Goal: Transaction & Acquisition: Book appointment/travel/reservation

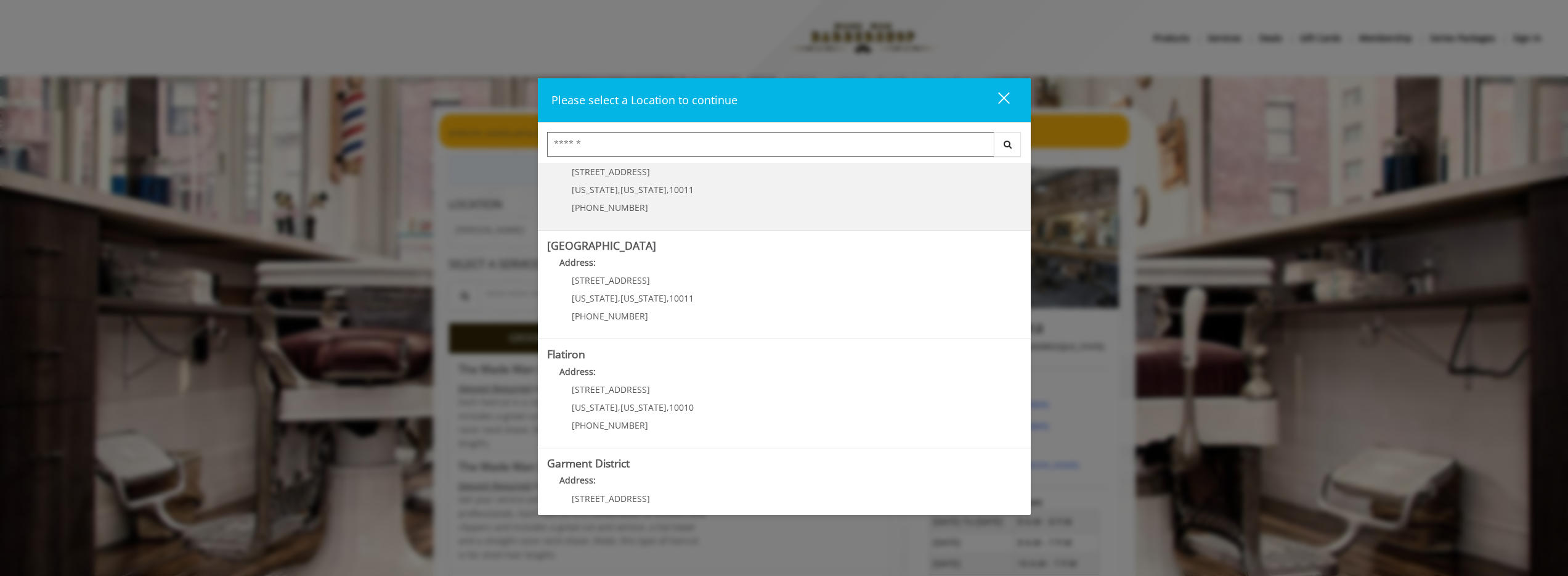
scroll to position [199, 0]
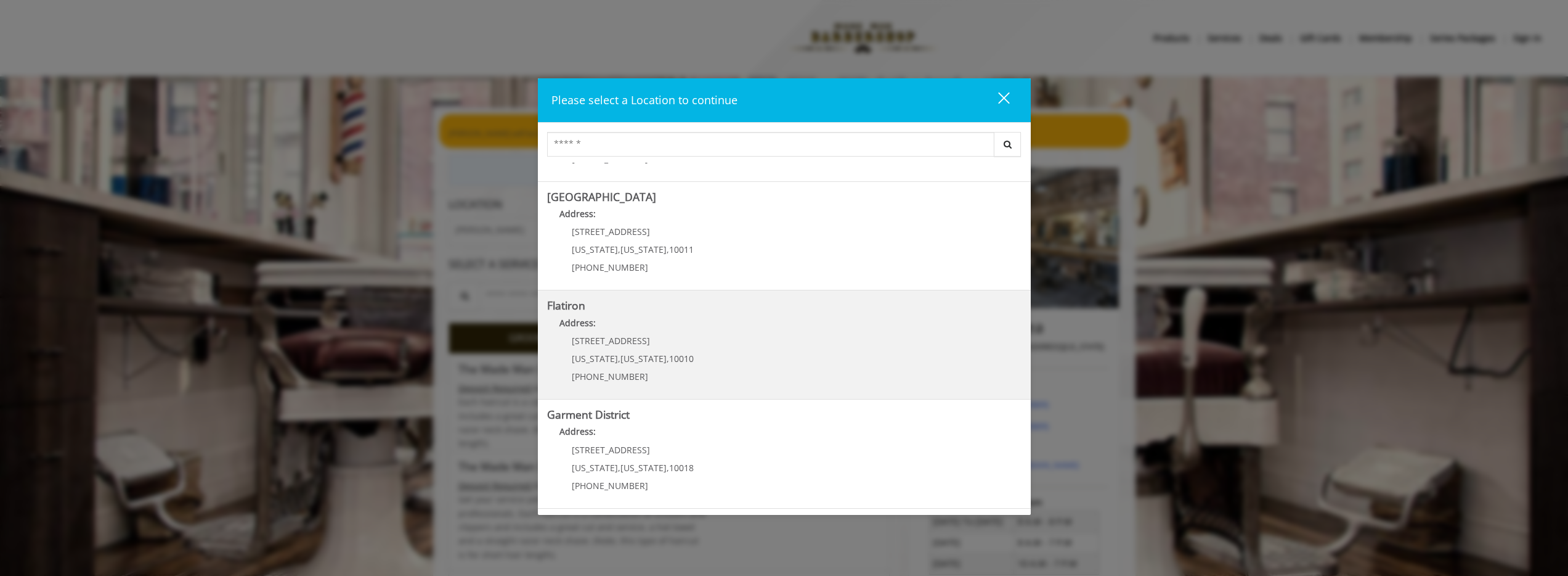
click at [628, 351] on div "[STREET_ADDRESS][US_STATE][US_STATE] (917) 475-1765" at bounding box center [624, 362] width 153 height 53
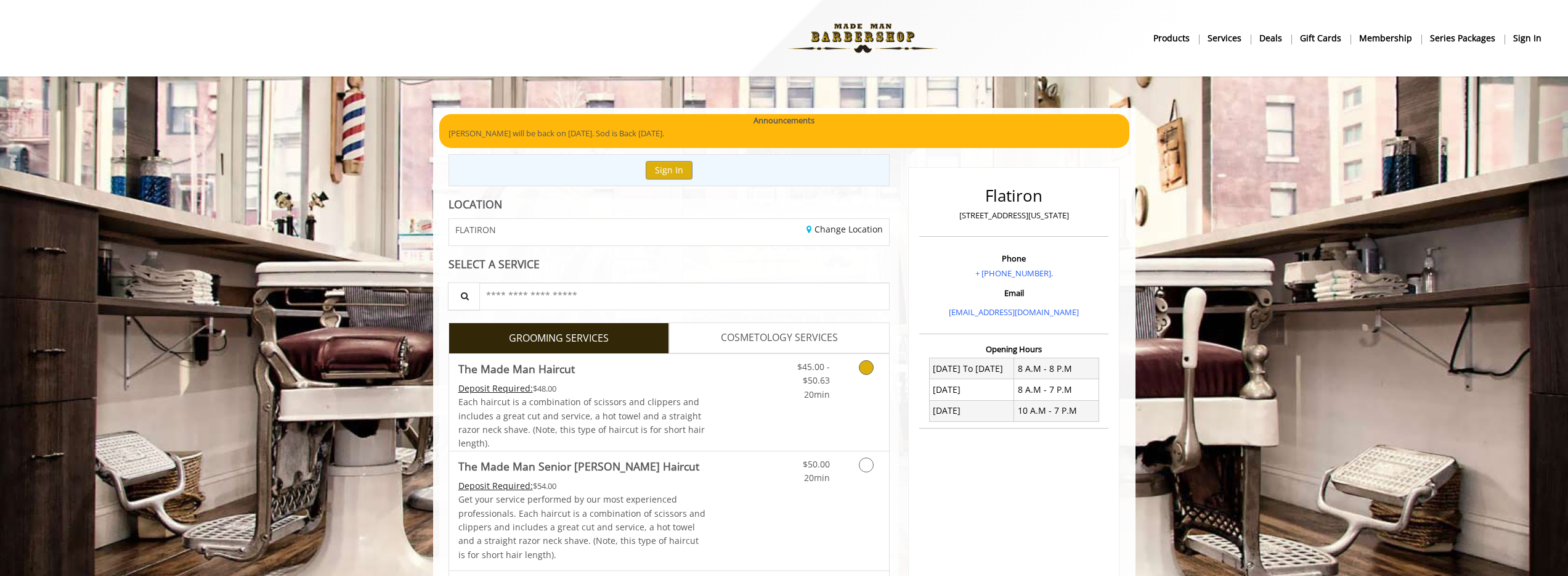
click at [853, 381] on link "Grooming services" at bounding box center [864, 378] width 31 height 48
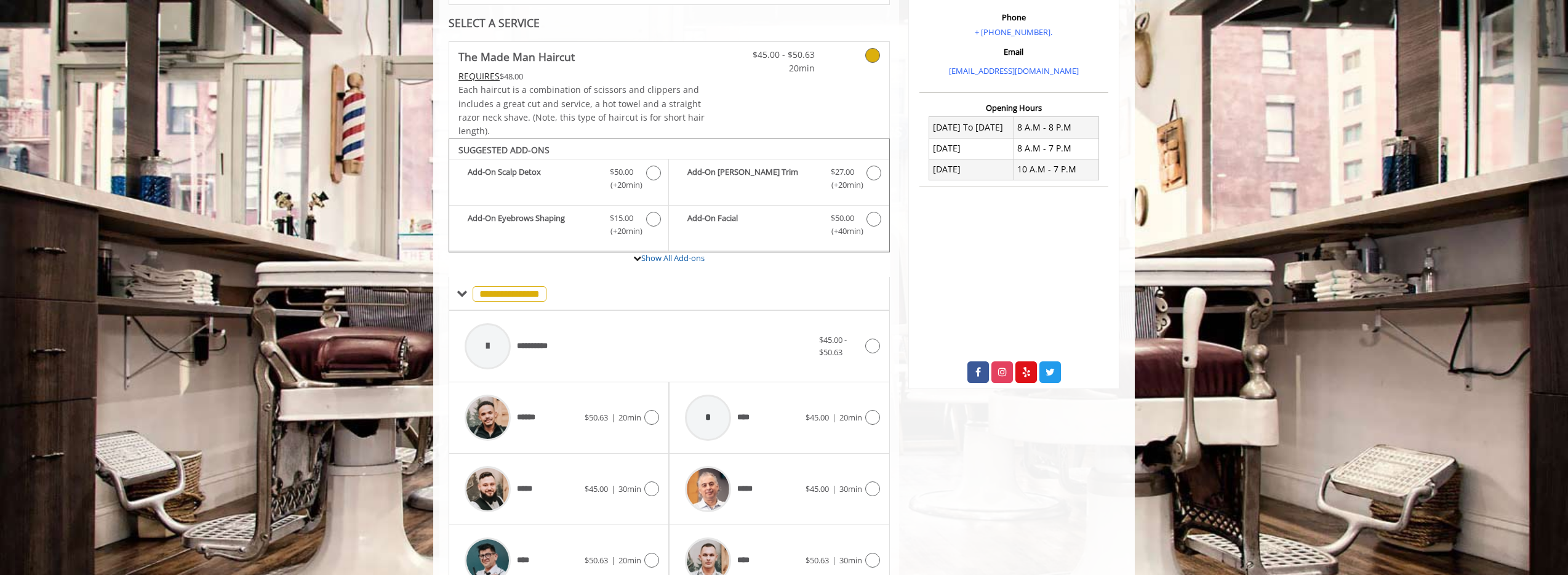
scroll to position [448, 0]
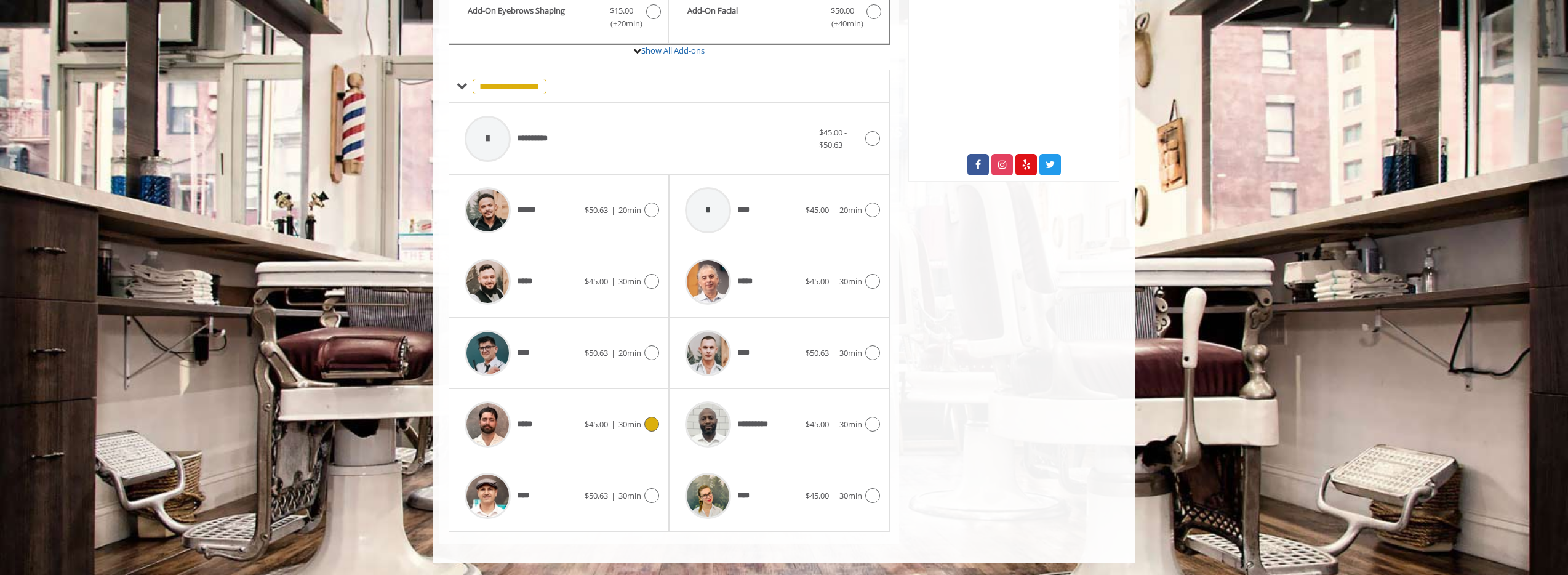
click at [657, 420] on icon at bounding box center [651, 424] width 15 height 15
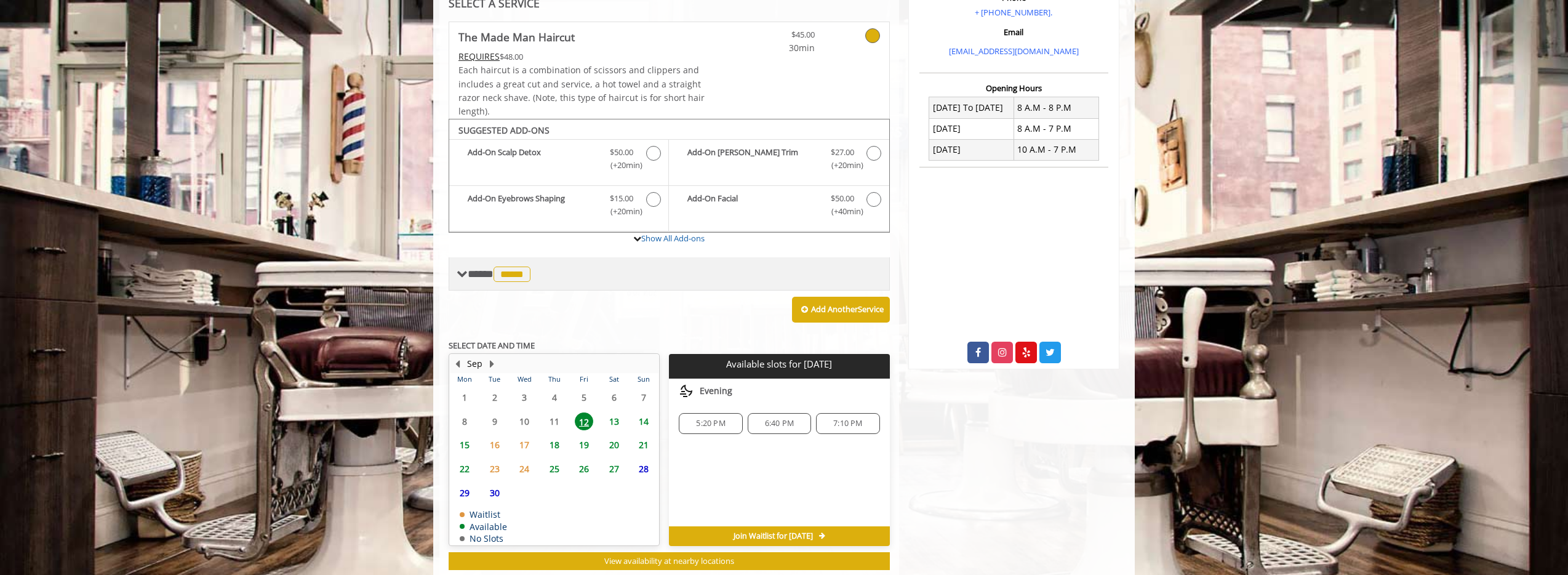
scroll to position [292, 0]
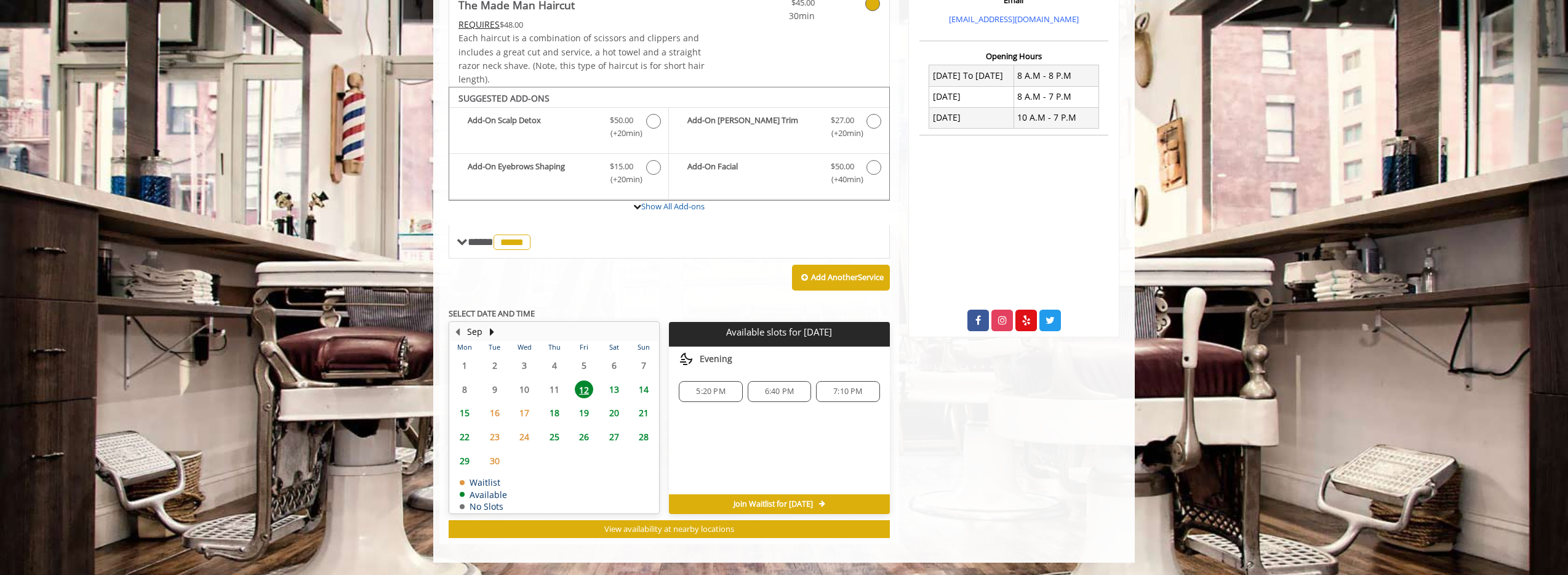
click at [724, 391] on span "5:20 PM" at bounding box center [711, 391] width 29 height 10
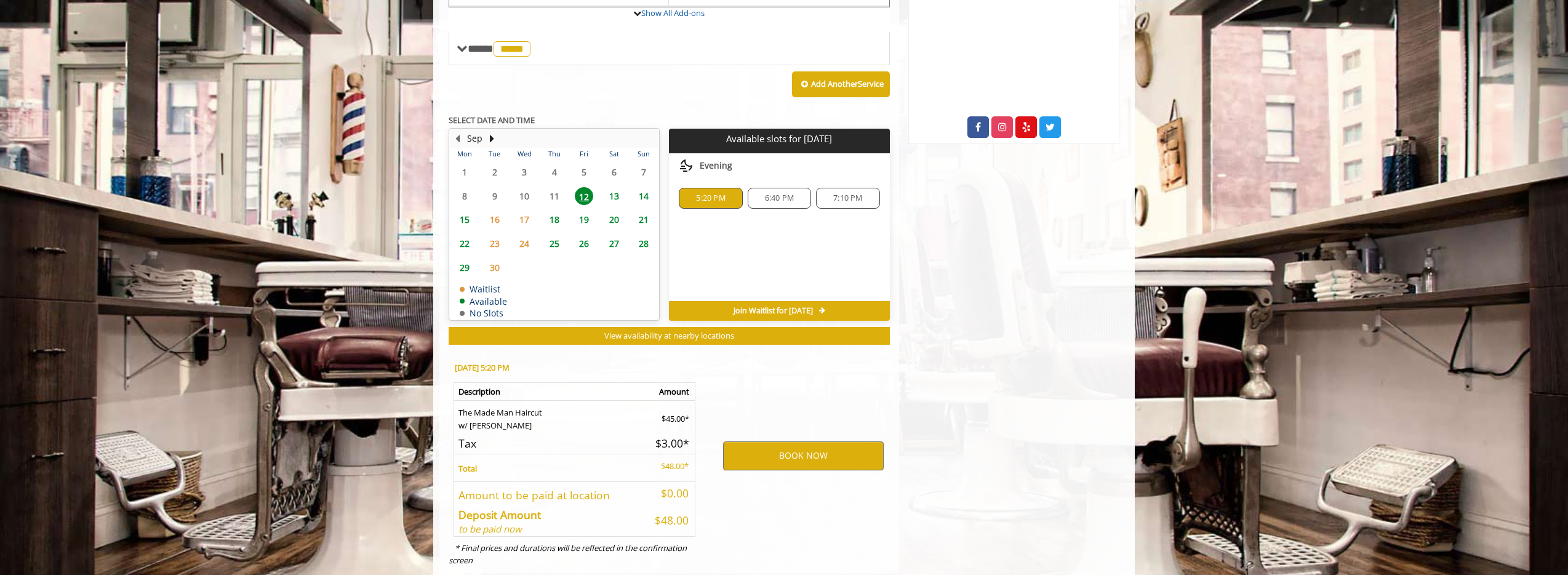
scroll to position [515, 0]
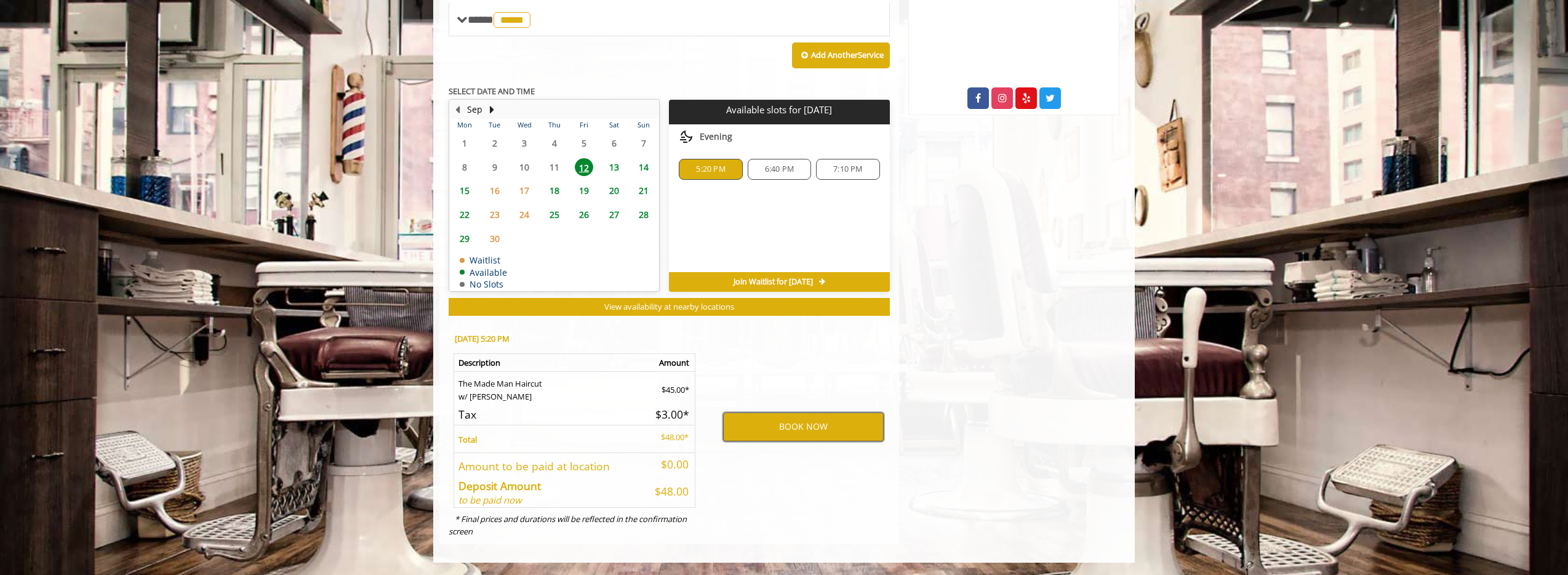
click at [779, 419] on button "BOOK NOW" at bounding box center [802, 426] width 160 height 28
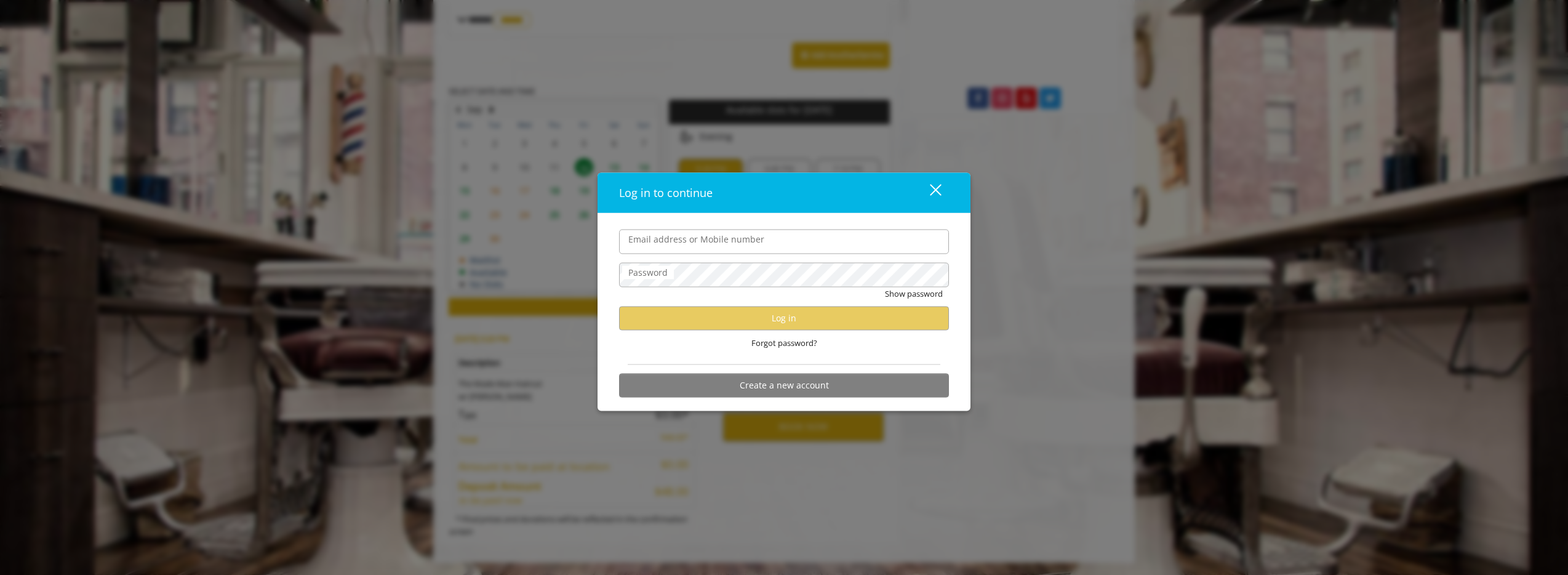
click at [717, 247] on input "Email address or Mobile number" at bounding box center [784, 241] width 330 height 25
click at [580, 305] on div "Log in to continue close Email address or Mobile number Password Show password …" at bounding box center [784, 288] width 1568 height 575
click at [773, 384] on button "Create a new account" at bounding box center [784, 385] width 330 height 24
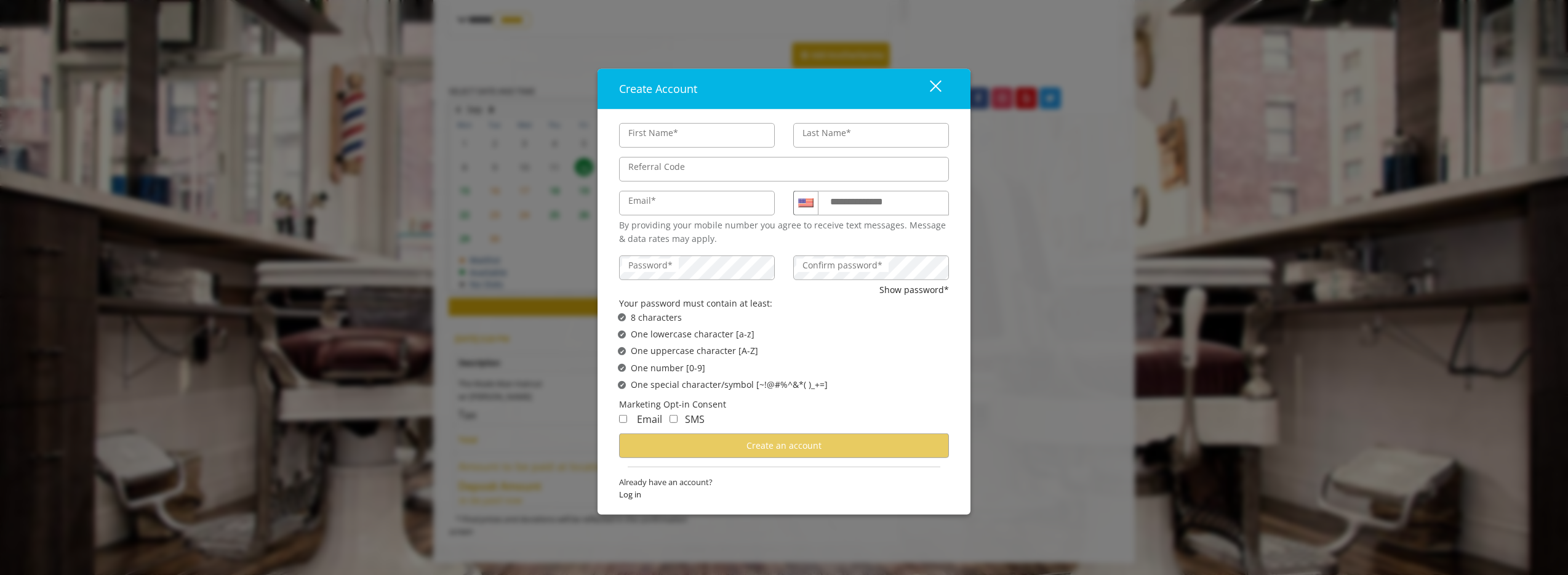
click at [941, 84] on button "close" at bounding box center [928, 89] width 42 height 26
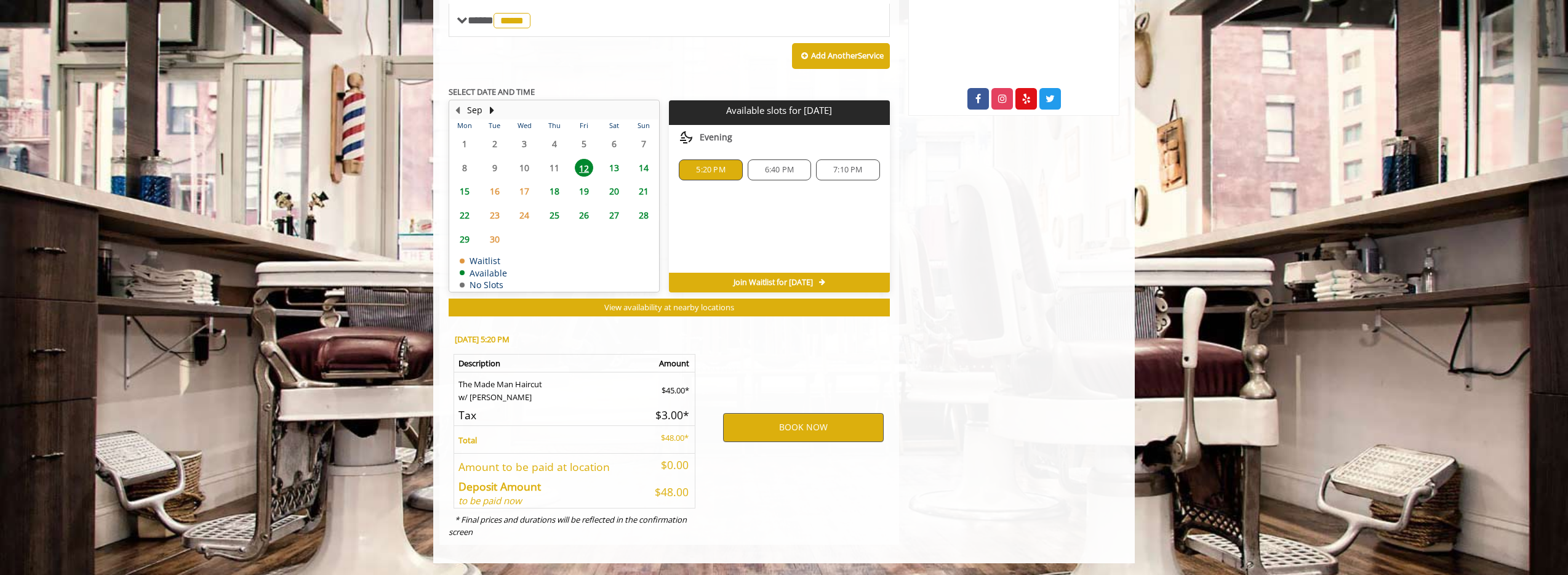
scroll to position [513, 0]
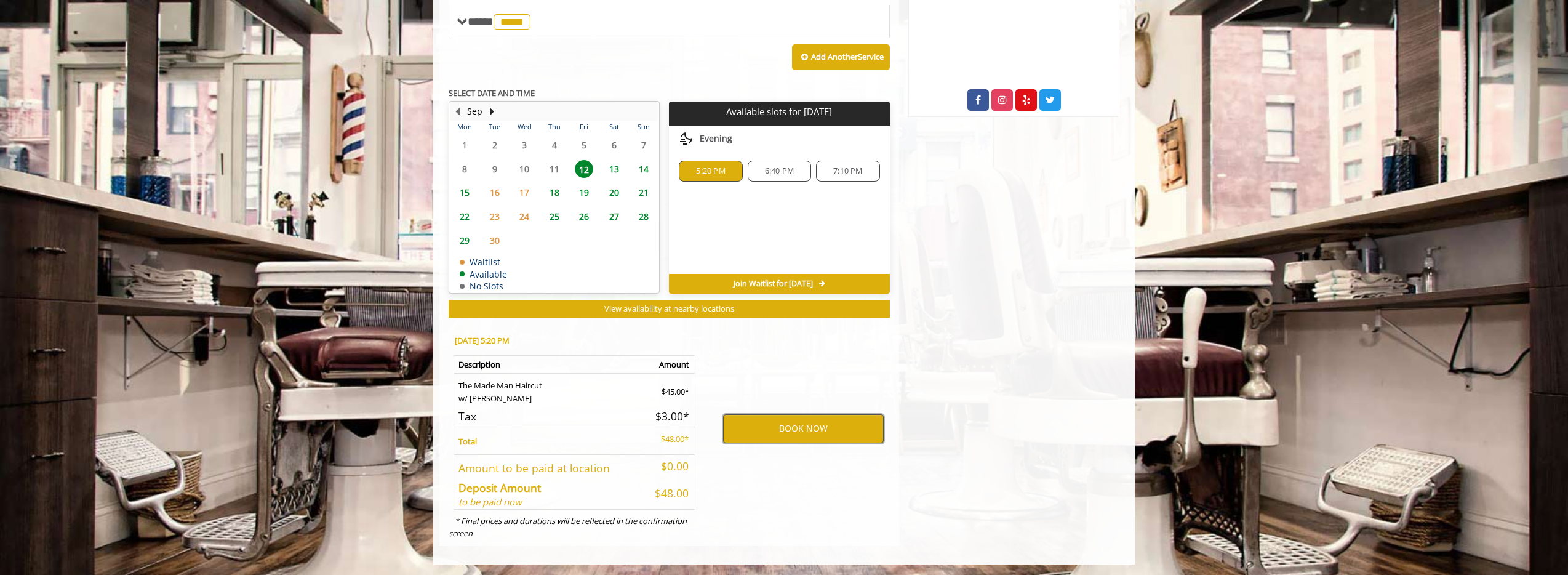
click at [794, 434] on button "BOOK NOW" at bounding box center [802, 428] width 160 height 28
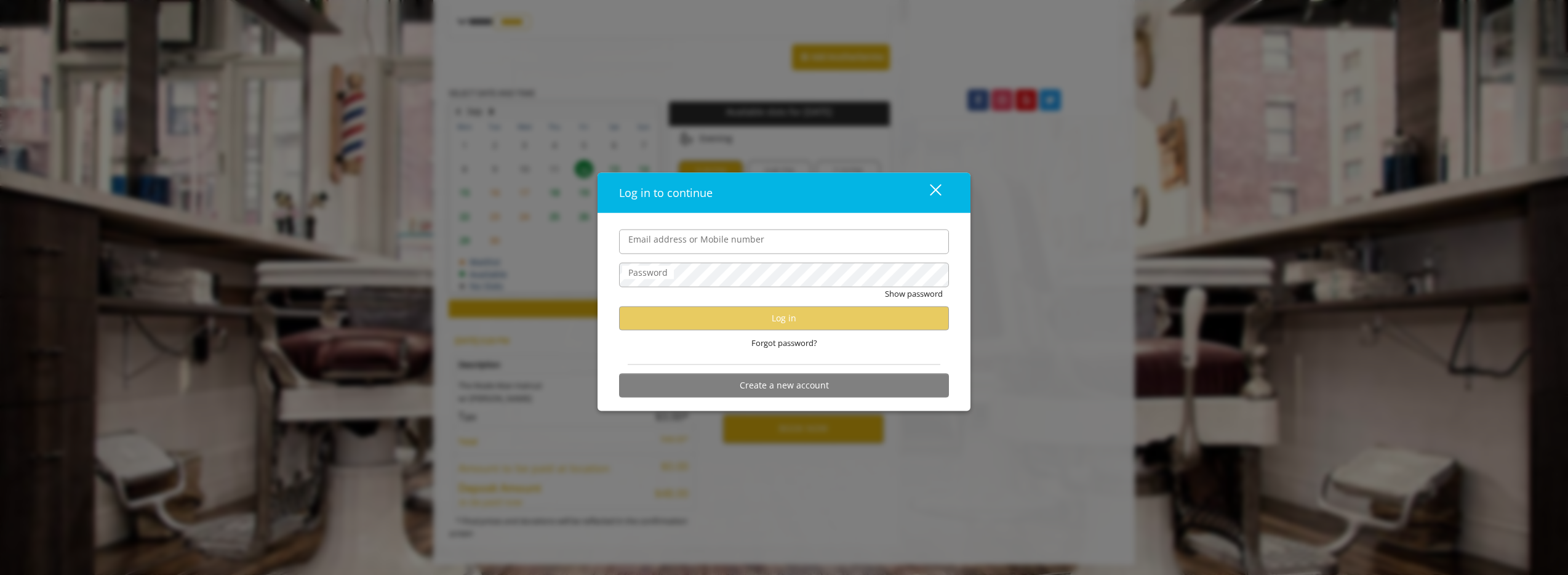
click at [710, 240] on label "Email address or Mobile number" at bounding box center [696, 238] width 148 height 14
click at [710, 240] on input "Email address or Mobile number" at bounding box center [784, 241] width 330 height 25
type input "*********"
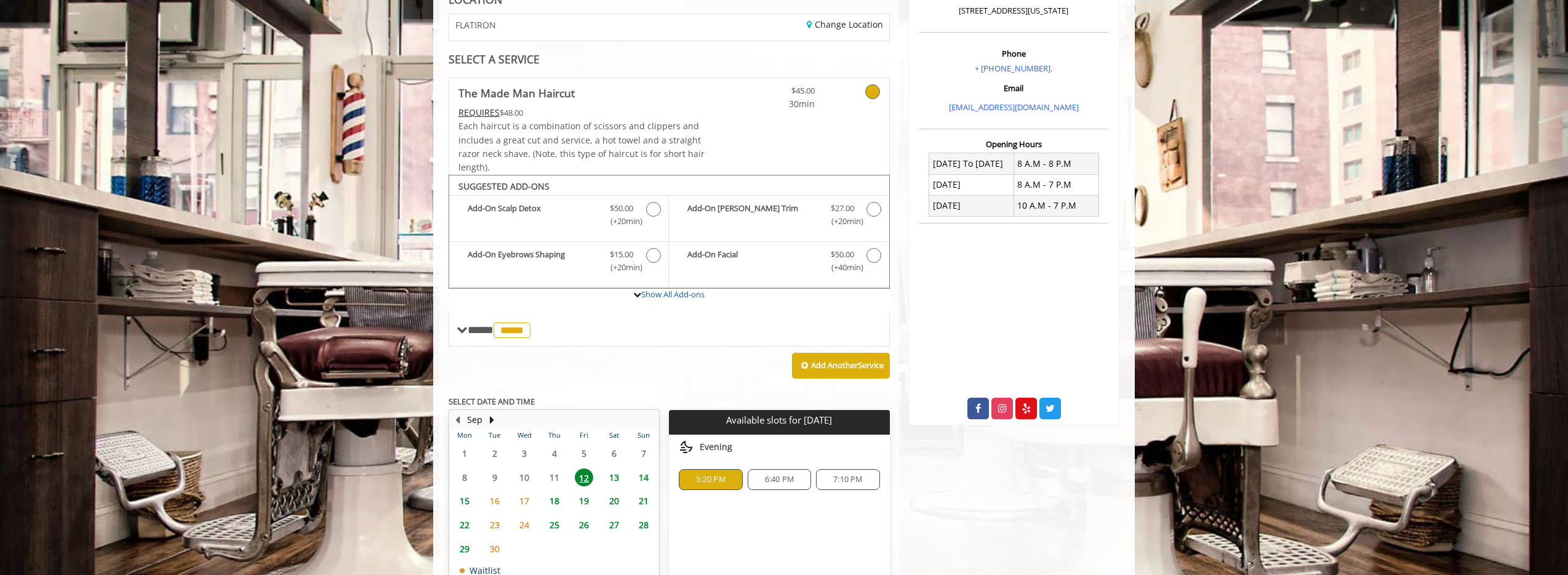
scroll to position [0, 0]
